Goal: Transaction & Acquisition: Purchase product/service

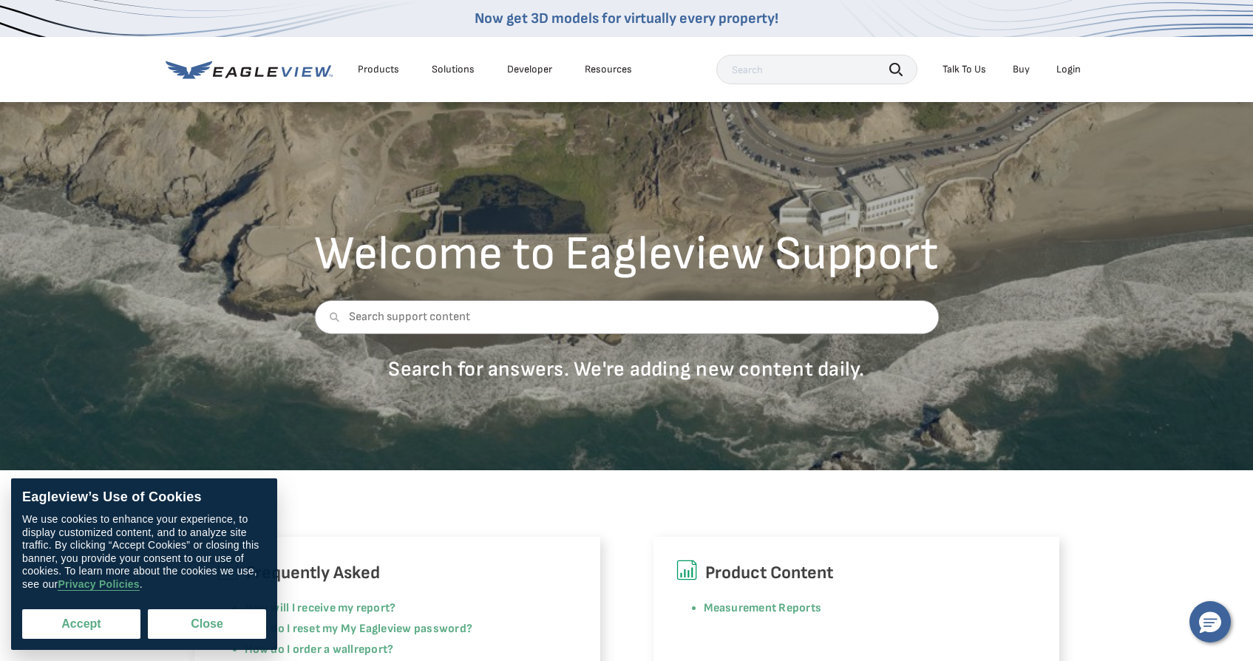
click at [90, 633] on button "Accept" at bounding box center [81, 624] width 118 height 30
checkbox input "true"
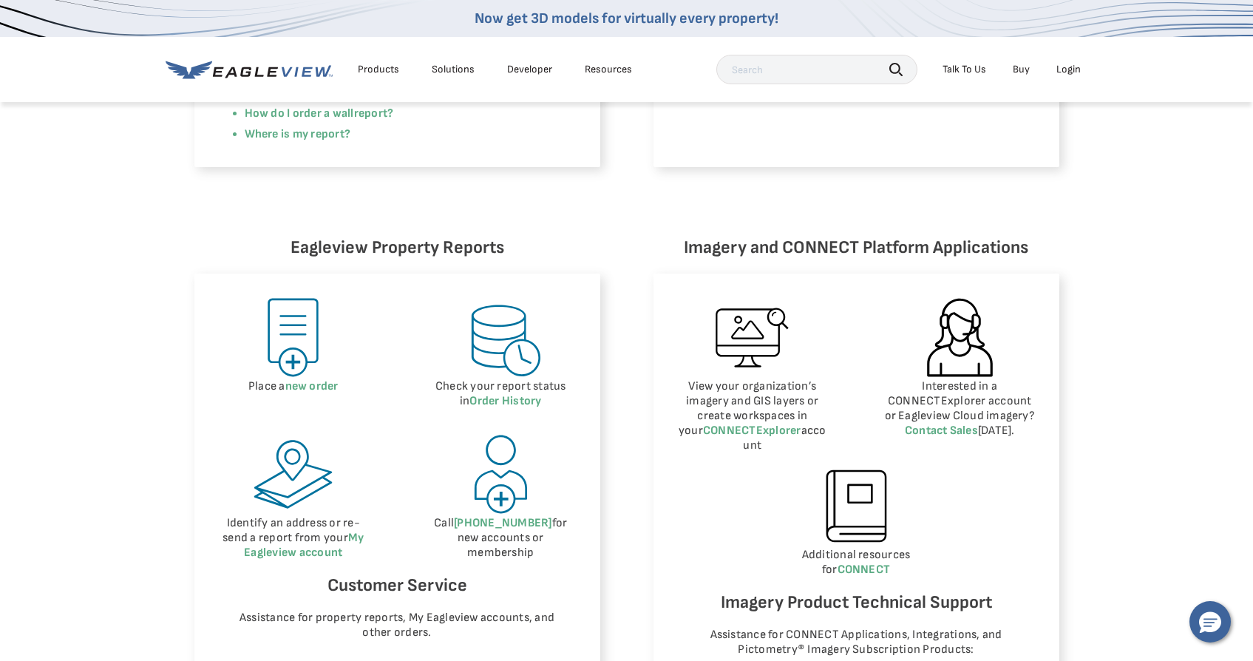
scroll to position [541, 0]
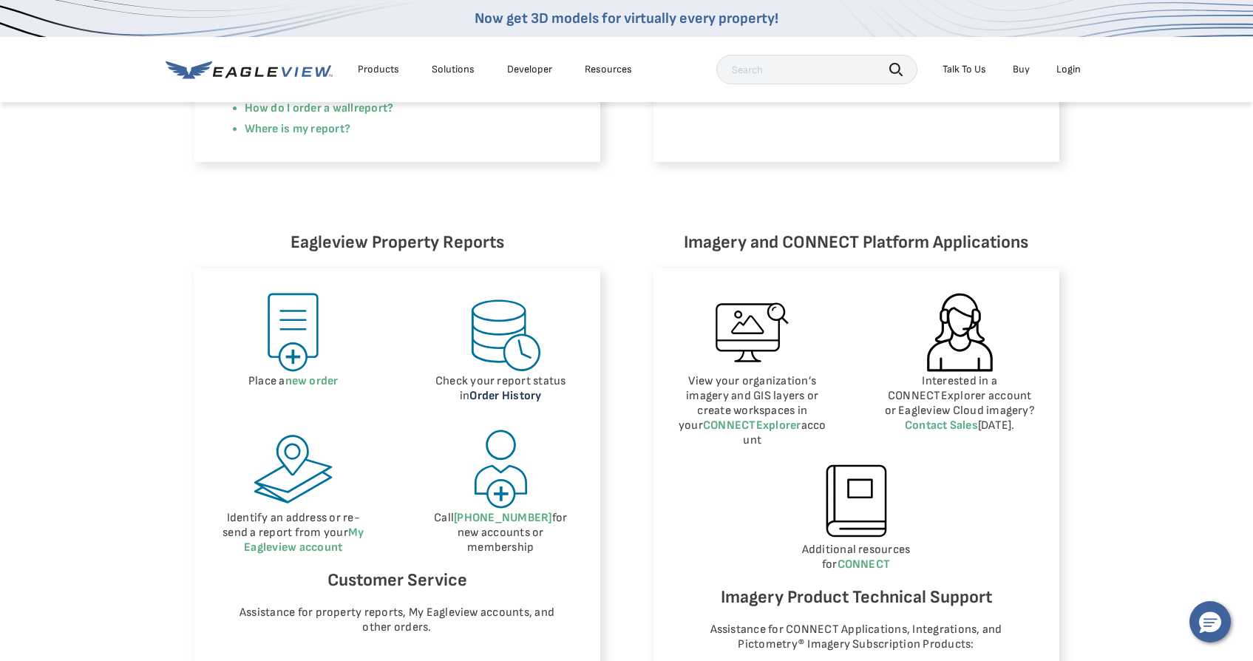
click at [507, 402] on link "Order History" at bounding box center [505, 396] width 72 height 14
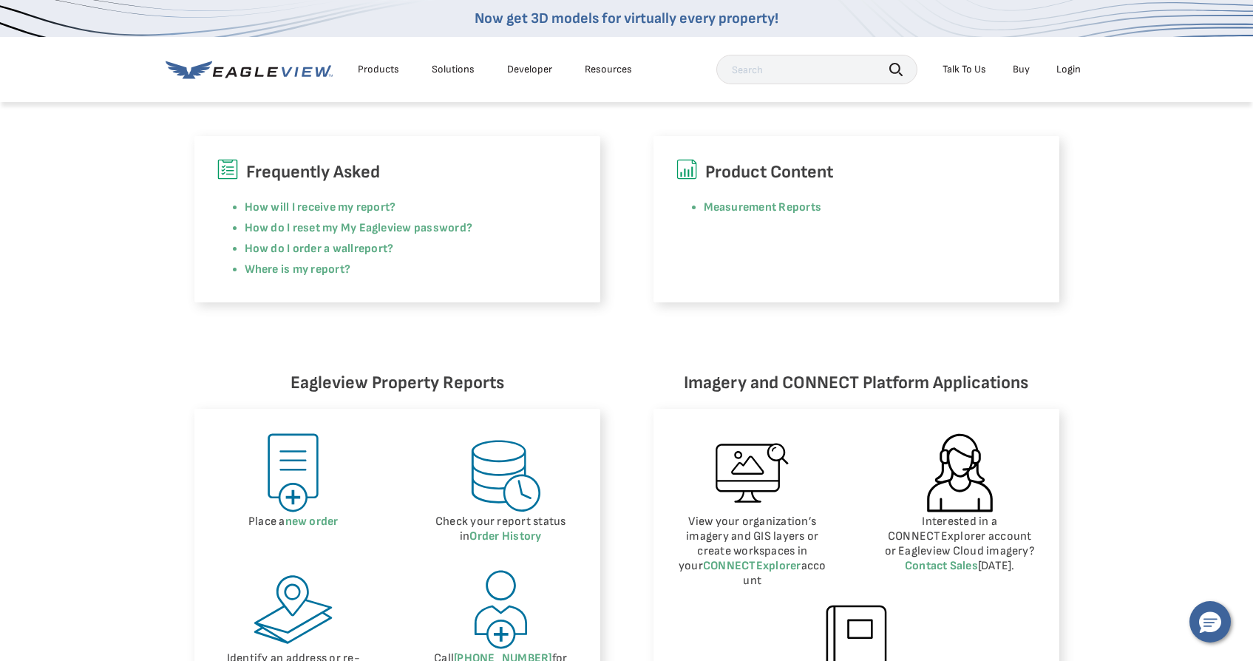
scroll to position [267, 0]
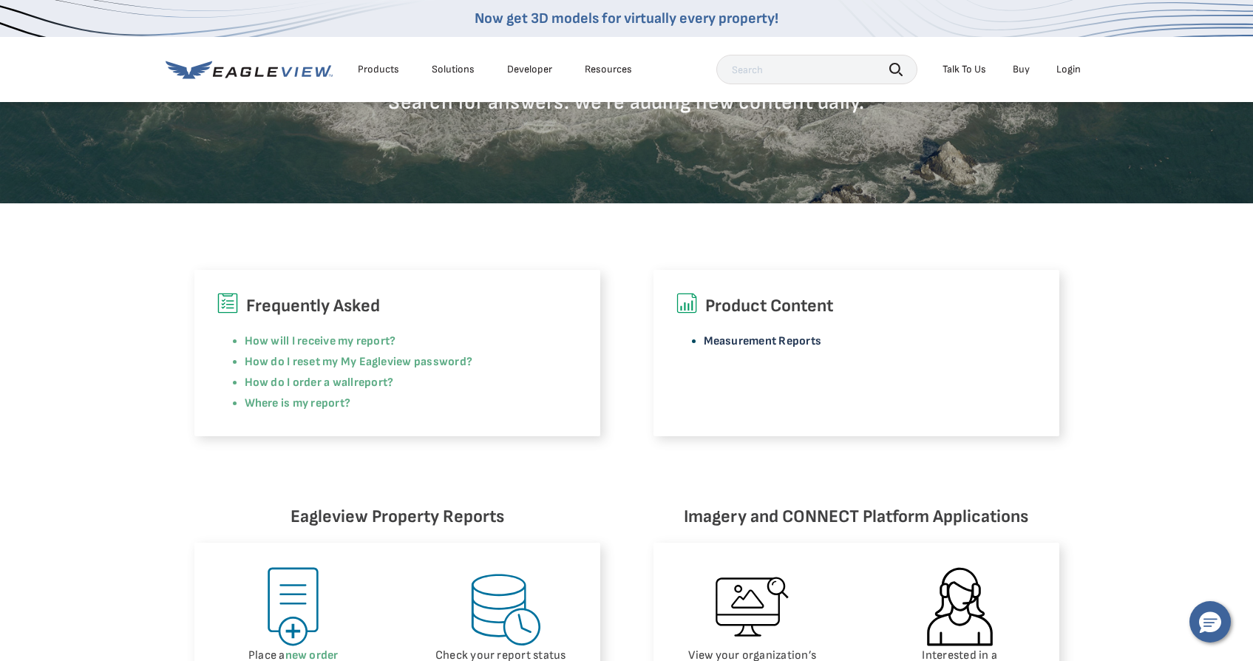
click at [800, 344] on link "Measurement Reports" at bounding box center [763, 341] width 118 height 14
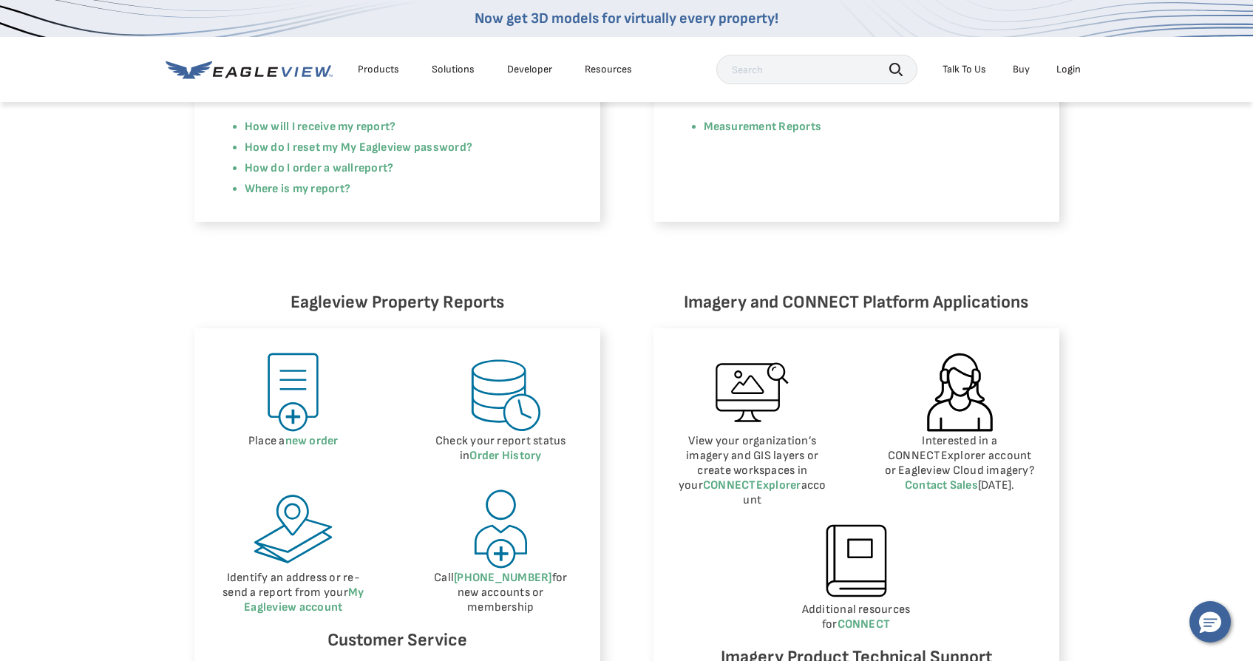
scroll to position [448, 0]
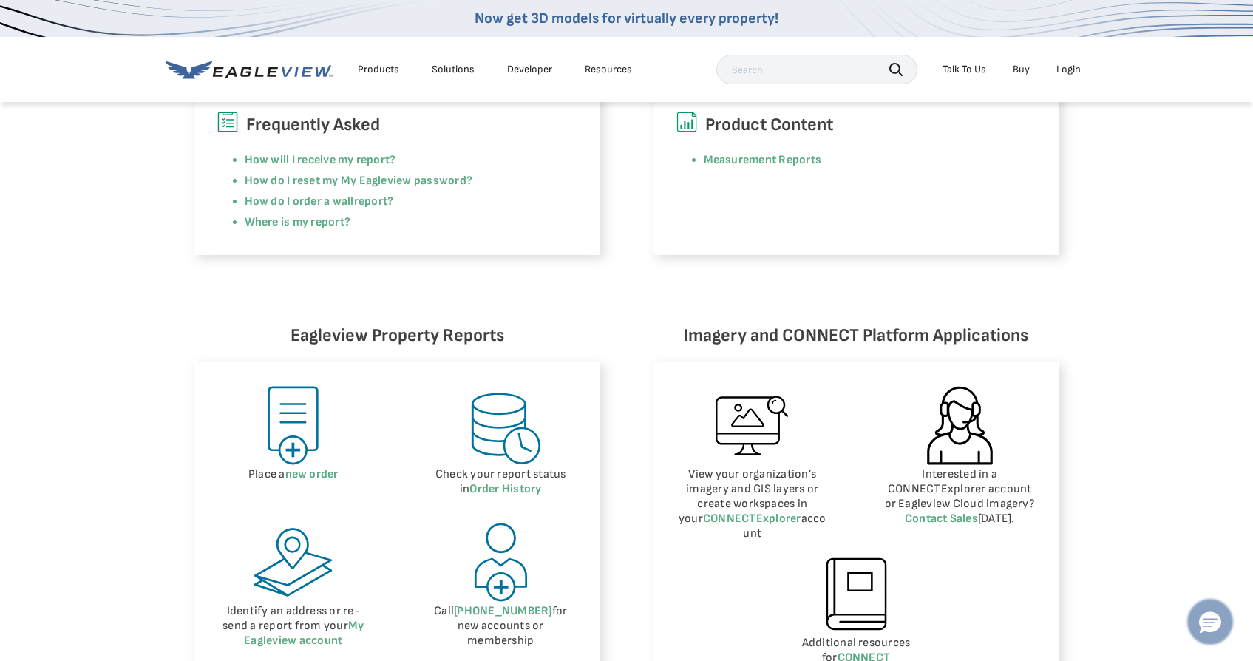
click at [1209, 616] on icon "Hello, have a question? Let’s chat." at bounding box center [1210, 622] width 22 height 21
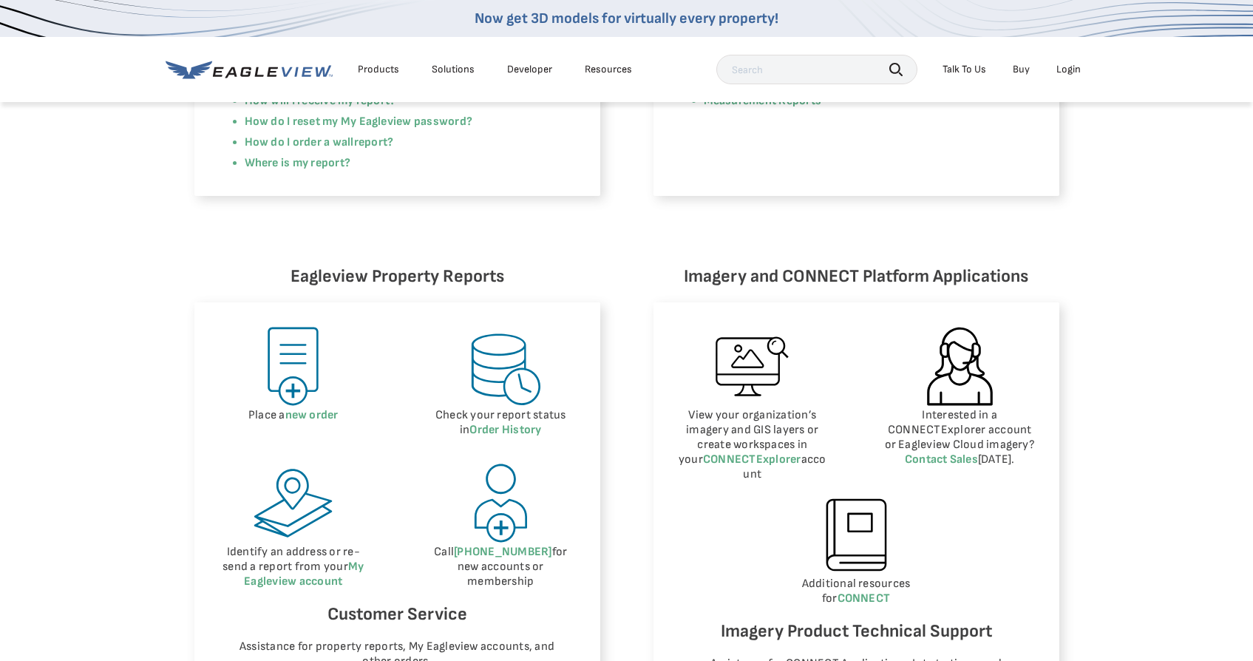
scroll to position [522, 0]
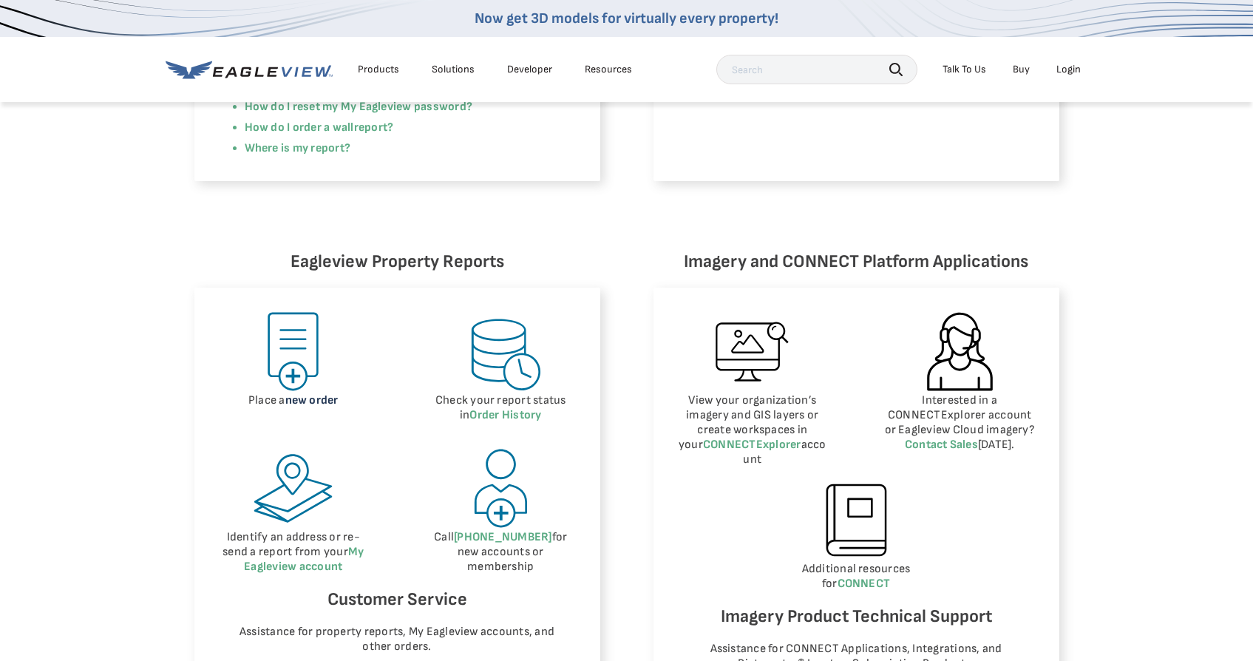
click at [309, 395] on link "new order" at bounding box center [311, 400] width 53 height 14
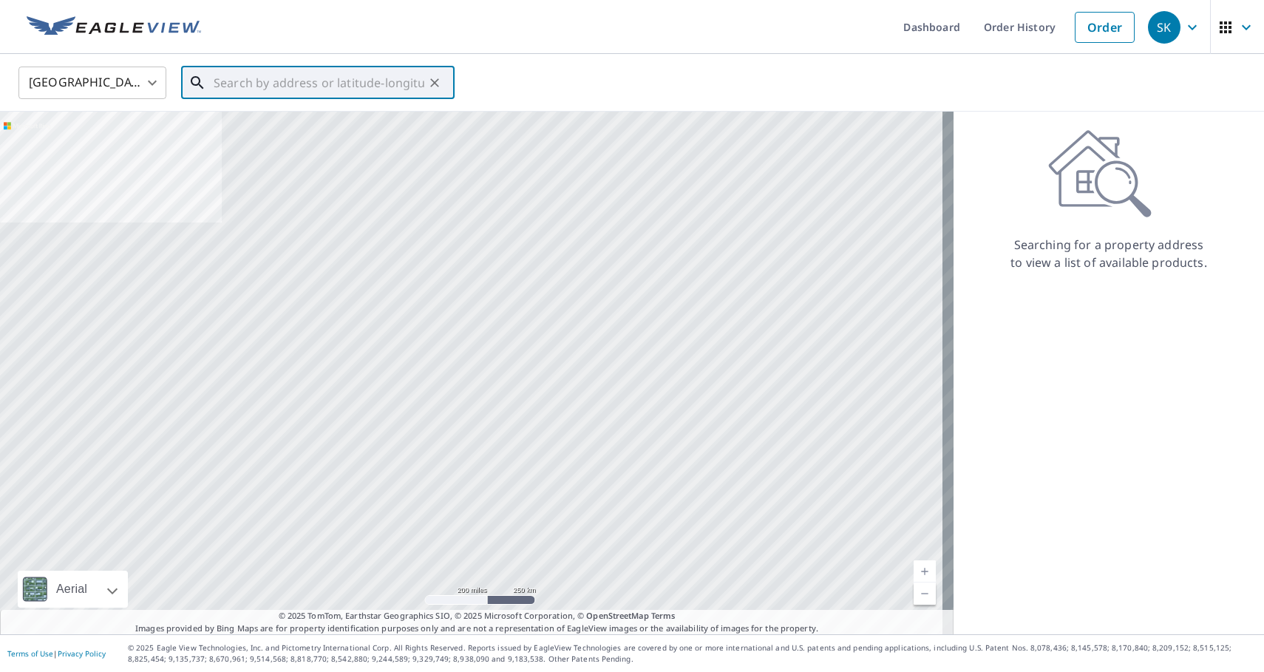
click at [306, 83] on input "text" at bounding box center [319, 82] width 211 height 41
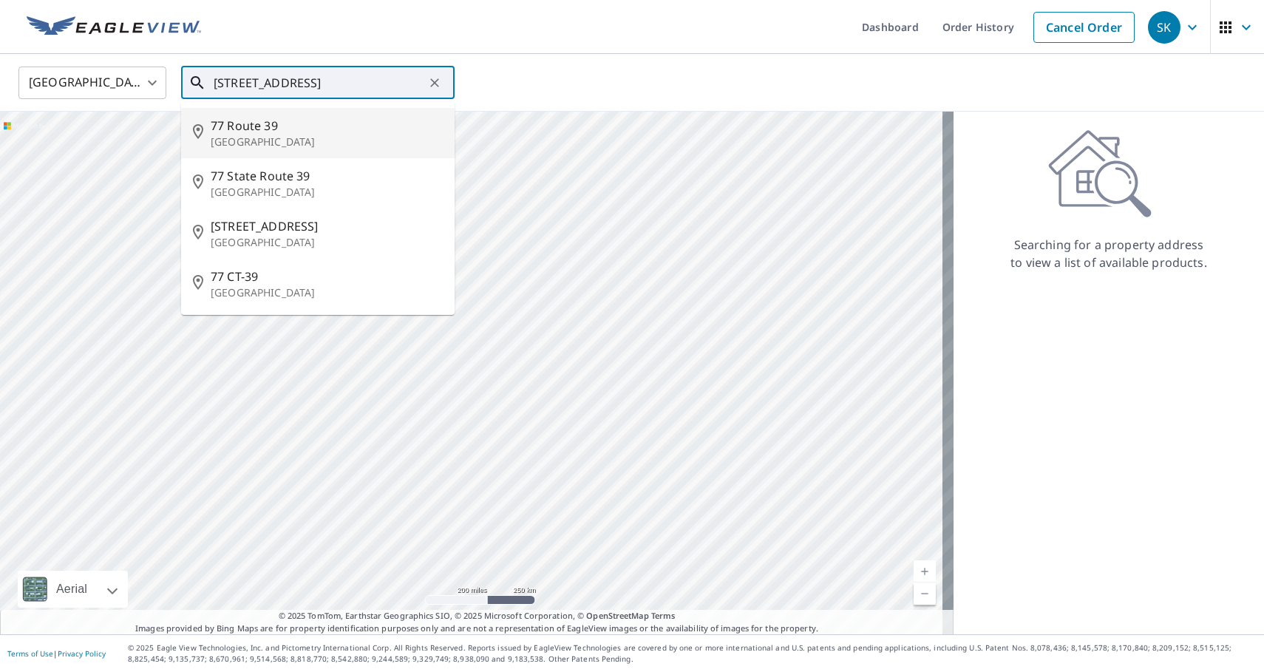
click at [270, 135] on p "[GEOGRAPHIC_DATA]" at bounding box center [327, 142] width 232 height 15
type input "[STREET_ADDRESS]"
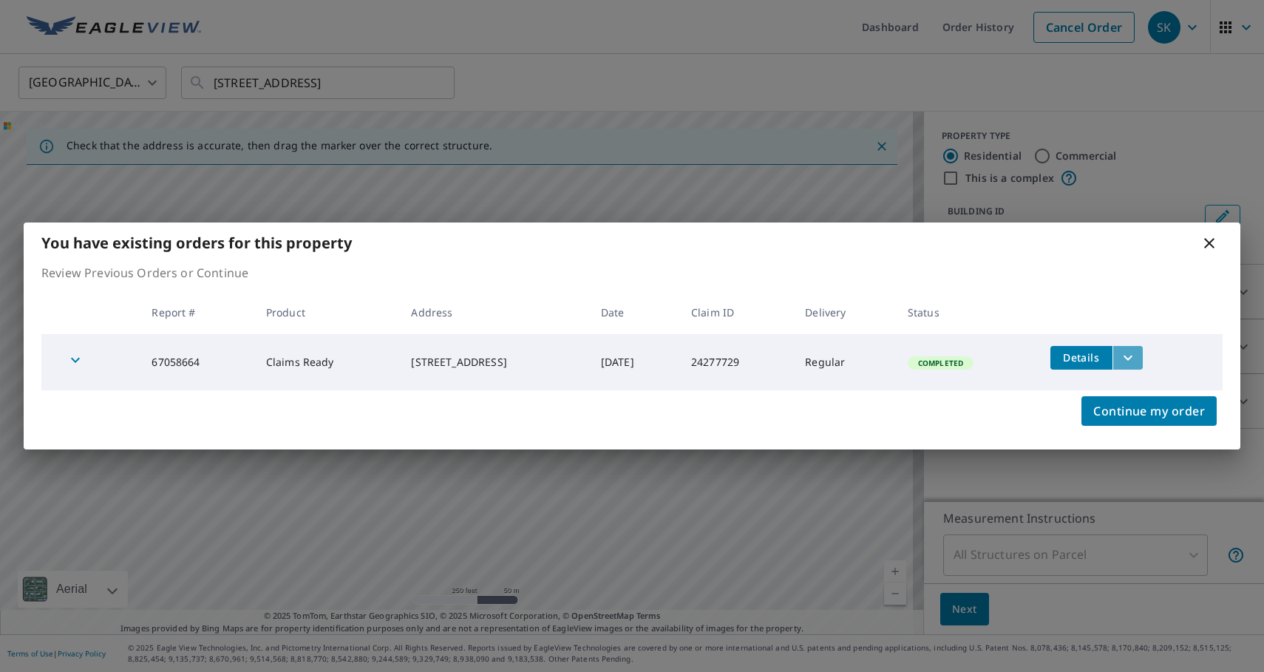
click at [1137, 358] on icon "filesDropdownBtn-67058664" at bounding box center [1128, 358] width 18 height 18
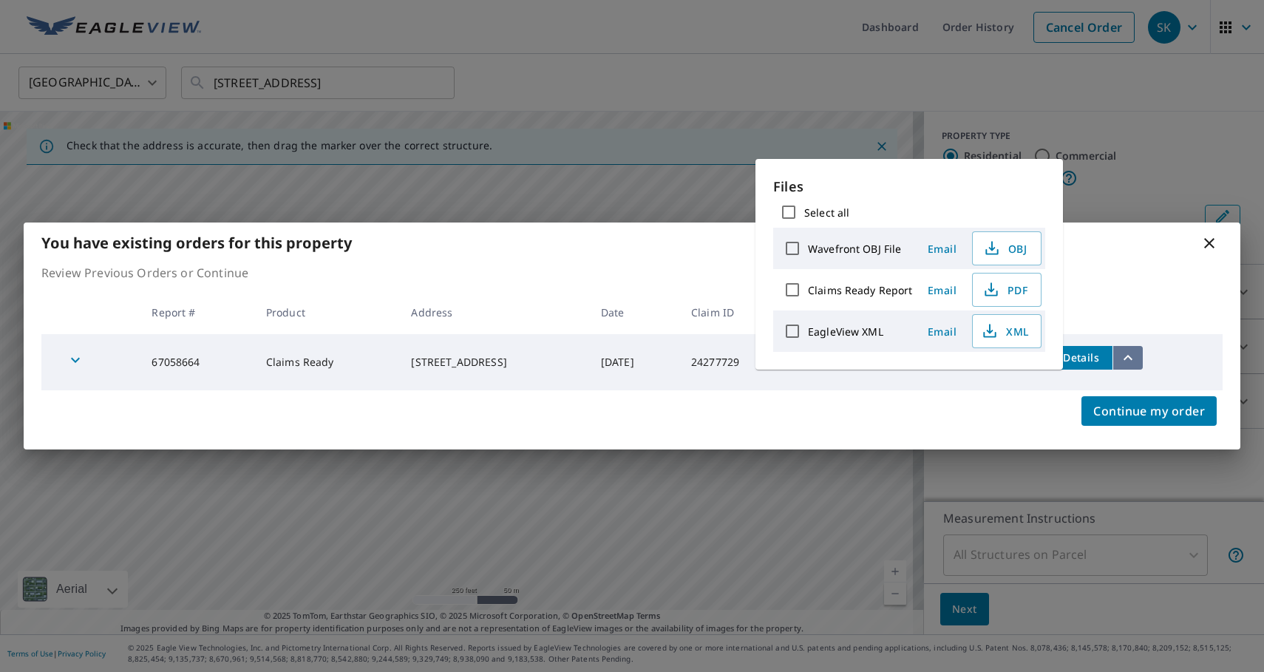
click at [1137, 358] on icon "filesDropdownBtn-67058664" at bounding box center [1128, 358] width 18 height 18
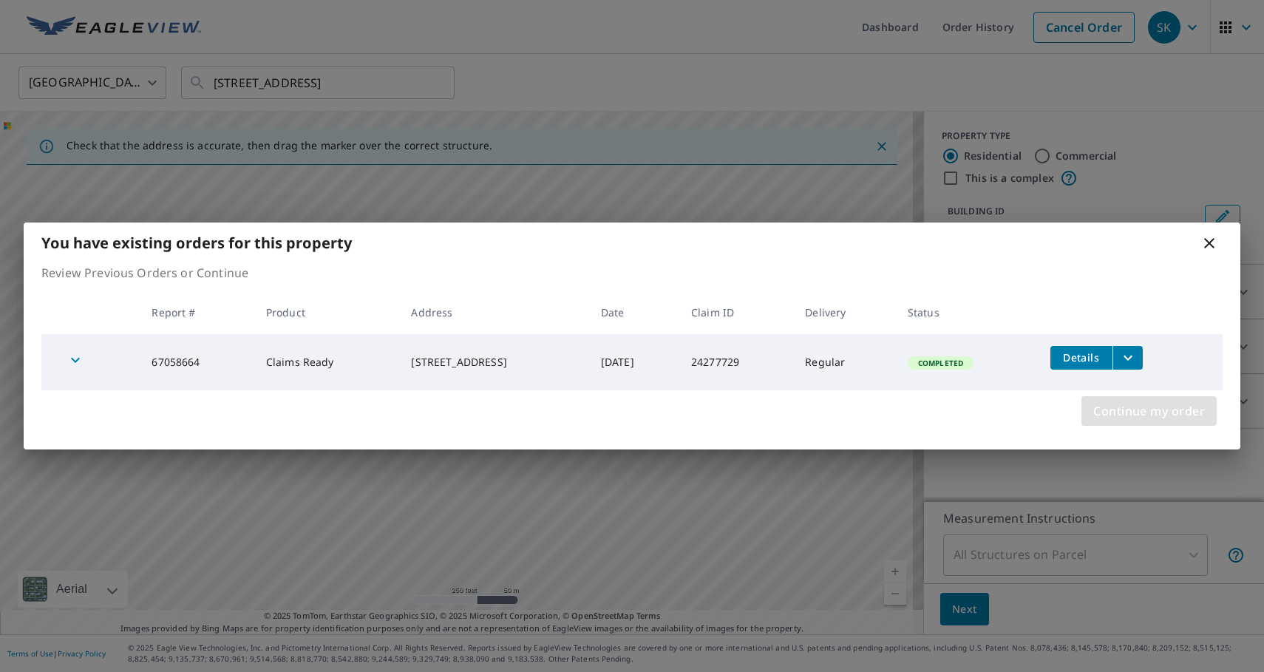
click at [1147, 415] on span "Continue my order" at bounding box center [1149, 411] width 112 height 21
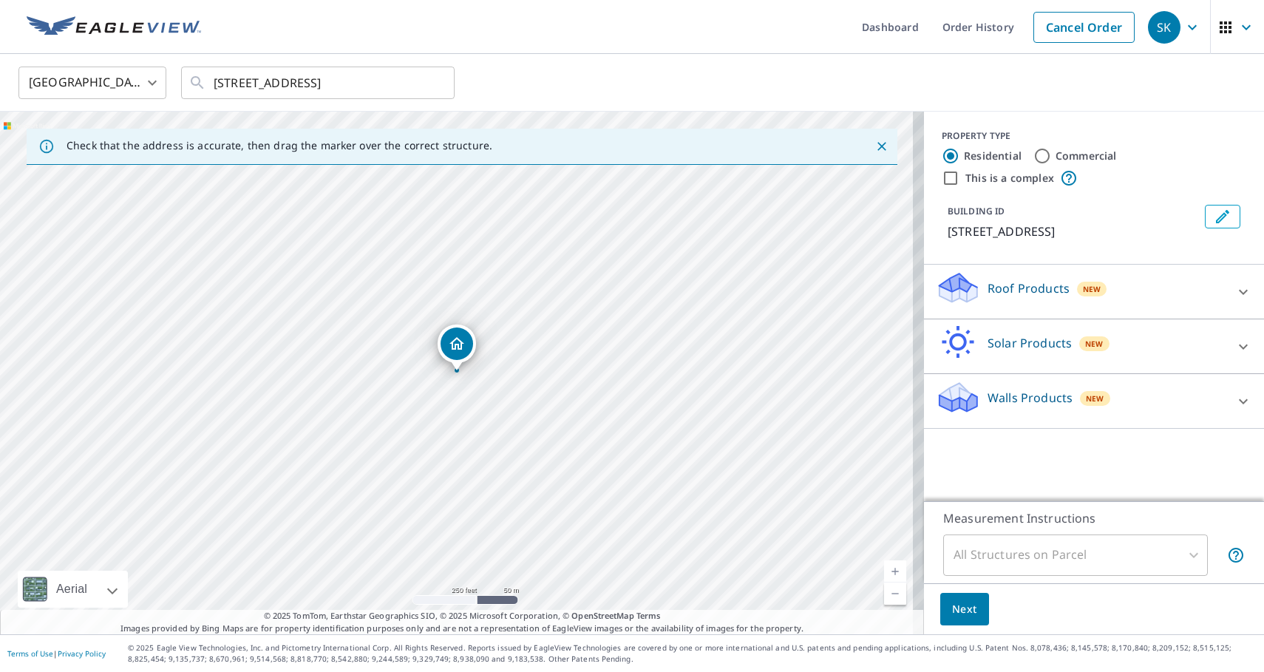
click at [1033, 149] on input "Commercial" at bounding box center [1042, 156] width 18 height 18
radio input "true"
type input "4"
click at [888, 568] on link "Current Level 17, Zoom In" at bounding box center [895, 571] width 22 height 22
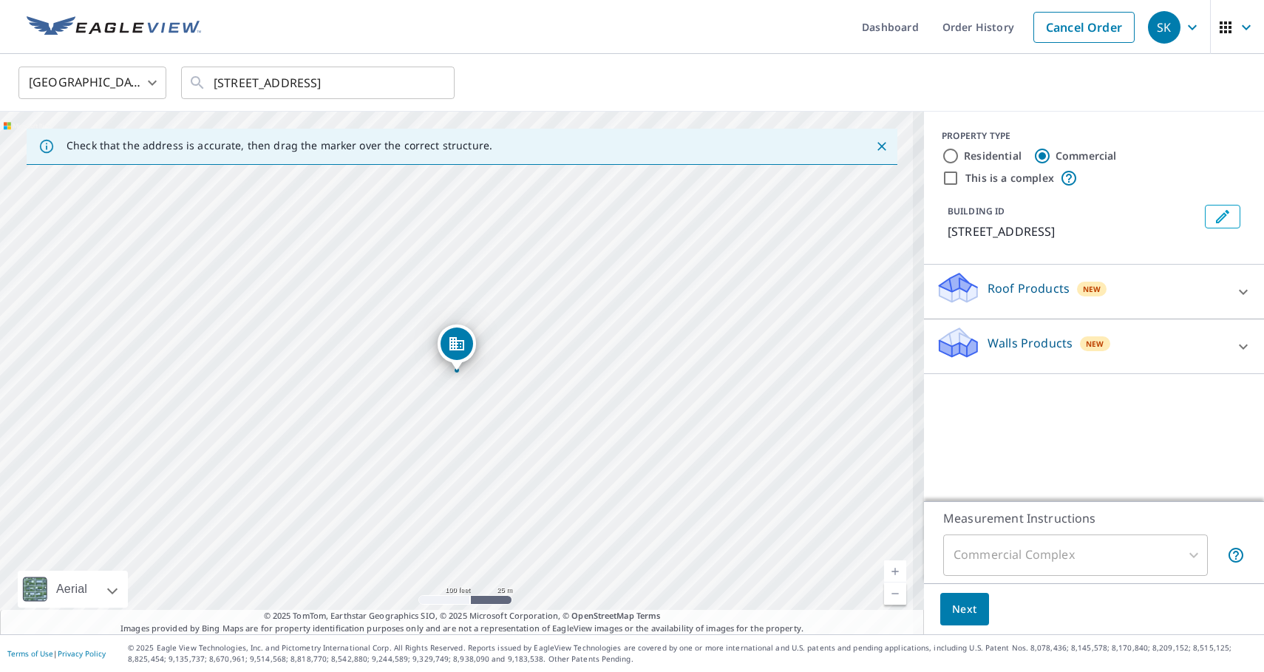
click at [888, 568] on link "Current Level 18, Zoom In" at bounding box center [895, 571] width 22 height 22
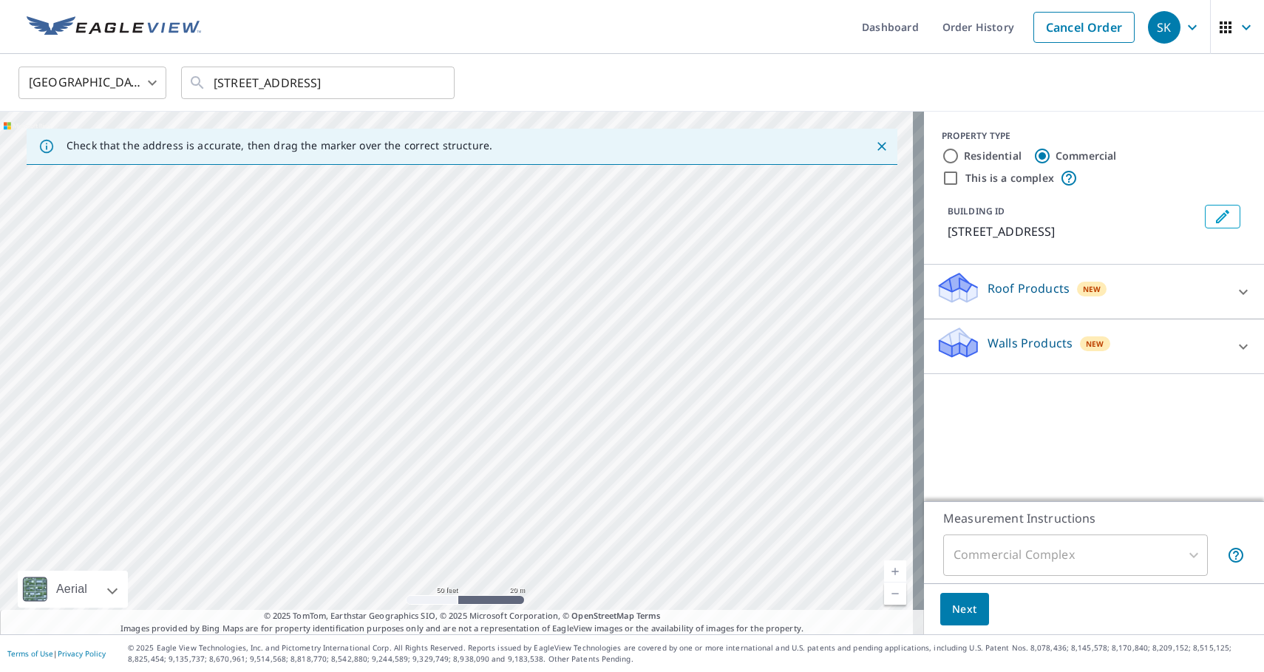
drag, startPoint x: 478, startPoint y: 231, endPoint x: 1071, endPoint y: 691, distance: 750.2
click at [1071, 671] on html "SK SK Dashboard Order History Cancel Order SK United States US ​ 77 Route 39 Ne…" at bounding box center [632, 336] width 1264 height 672
click at [1104, 543] on div "Commercial Complex" at bounding box center [1075, 554] width 265 height 41
